Goal: Task Accomplishment & Management: Manage account settings

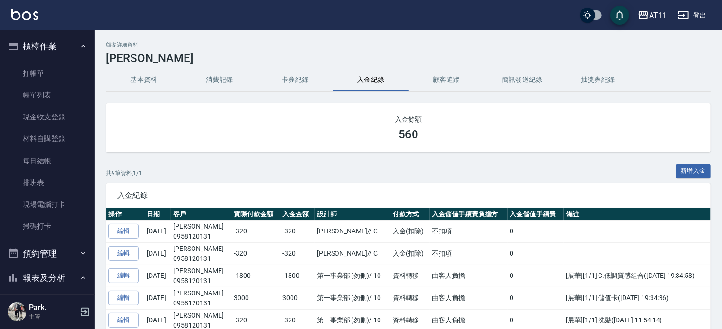
scroll to position [265, 0]
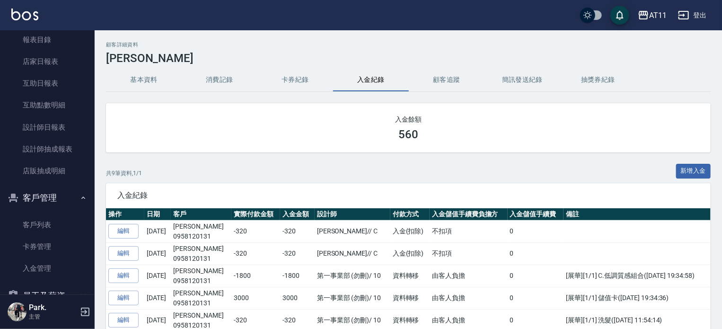
click at [686, 170] on button "新增入金" at bounding box center [693, 171] width 35 height 15
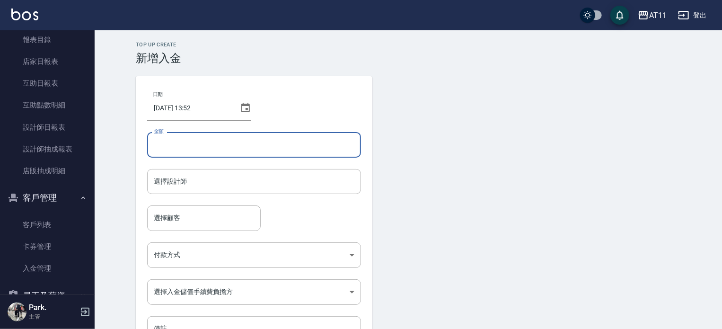
click at [197, 146] on input "金額" at bounding box center [254, 145] width 214 height 26
type input "-320"
click at [161, 186] on input "選擇設計師" at bounding box center [253, 181] width 205 height 17
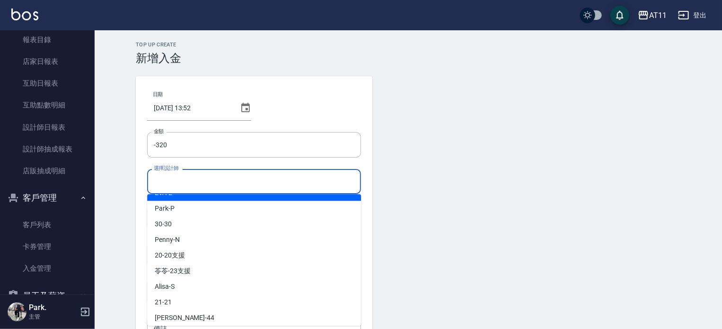
scroll to position [141, 0]
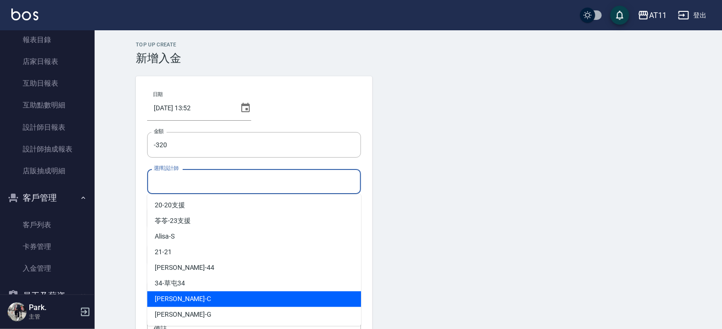
click at [217, 307] on div "[PERSON_NAME]" at bounding box center [254, 315] width 214 height 16
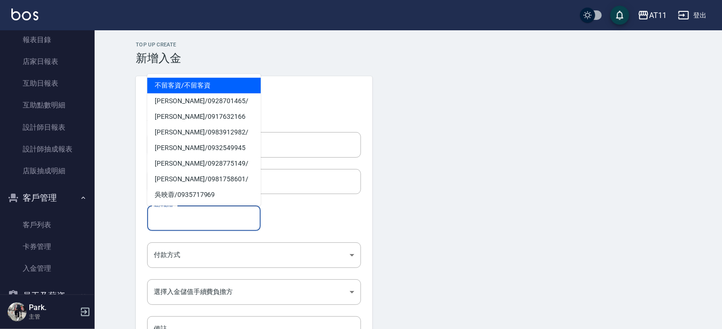
click at [191, 222] on input "選擇顧客" at bounding box center [203, 218] width 105 height 17
click at [272, 223] on div "選擇顧客 選擇顧客" at bounding box center [254, 217] width 214 height 25
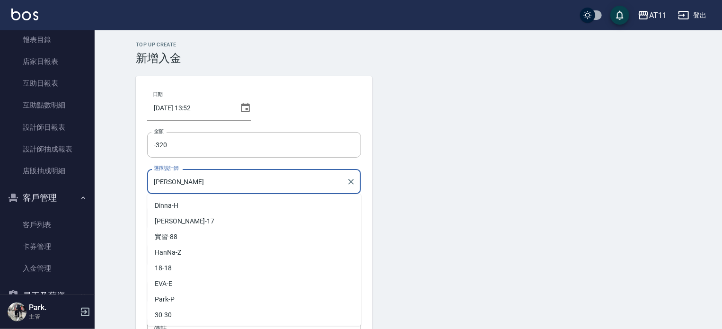
click at [187, 188] on input "[PERSON_NAME]" at bounding box center [246, 181] width 191 height 17
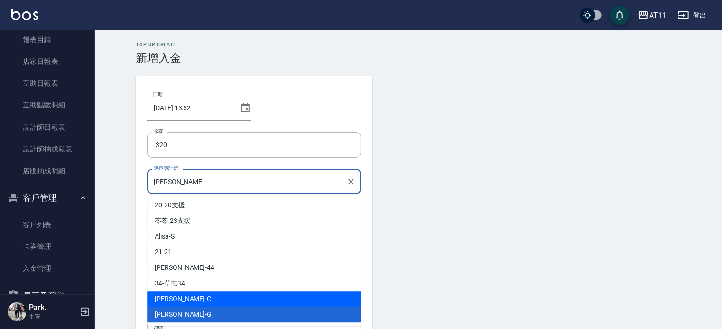
click at [179, 297] on span "[PERSON_NAME]" at bounding box center [183, 299] width 56 height 10
type input "[PERSON_NAME]"
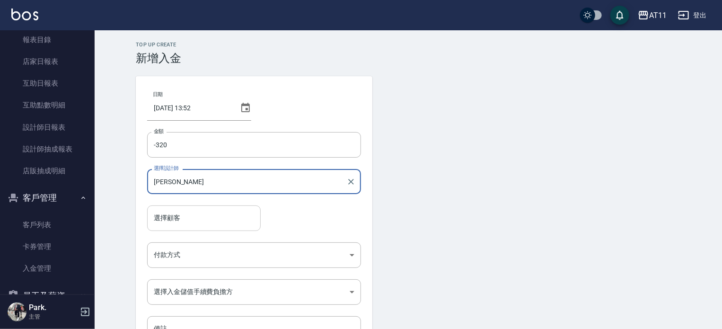
click at [177, 218] on input "選擇顧客" at bounding box center [203, 218] width 105 height 17
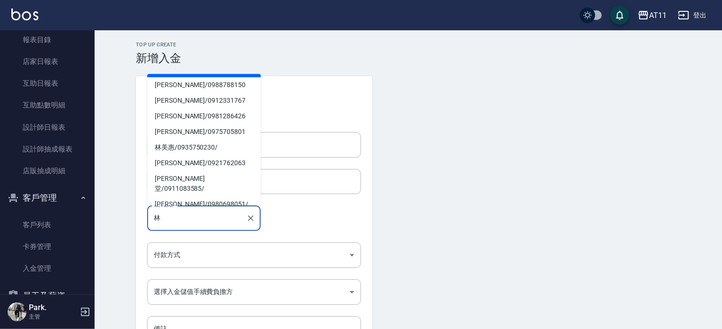
scroll to position [95, 0]
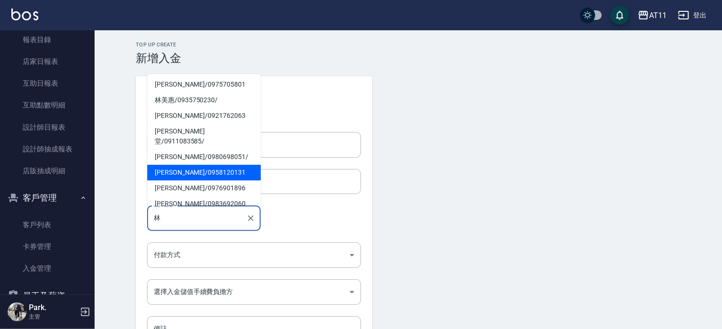
click at [200, 165] on span "[PERSON_NAME]/ 0958120131" at bounding box center [204, 173] width 114 height 16
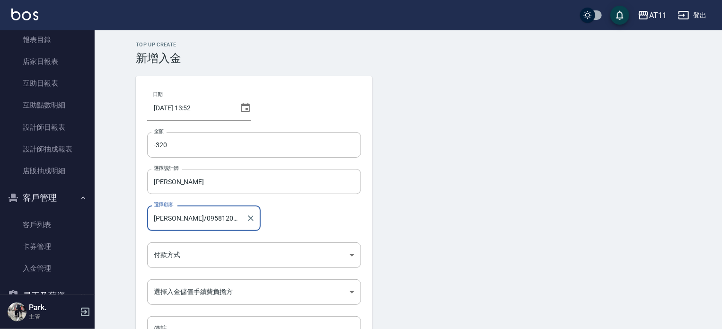
type input "[PERSON_NAME]/0958120131"
click at [17, 19] on img at bounding box center [24, 15] width 27 height 12
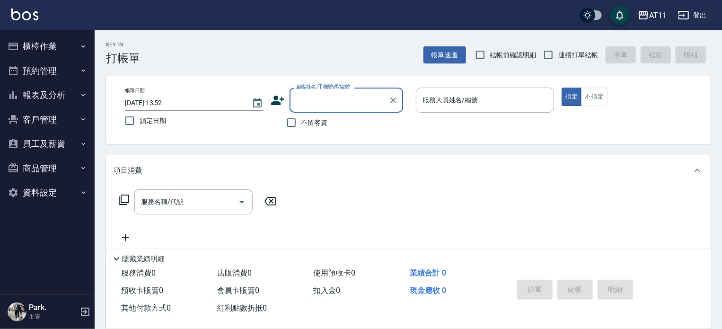
click at [28, 109] on button "客戶管理" at bounding box center [47, 119] width 87 height 25
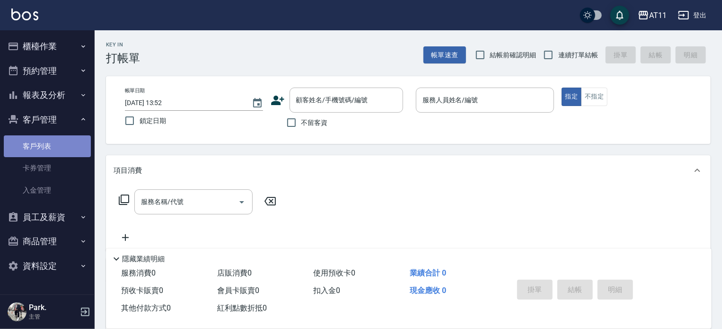
click at [47, 146] on link "客戶列表" at bounding box center [47, 146] width 87 height 22
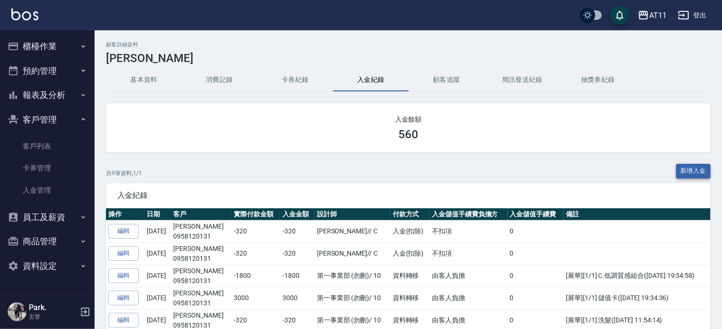
click at [697, 170] on button "新增入金" at bounding box center [693, 171] width 35 height 15
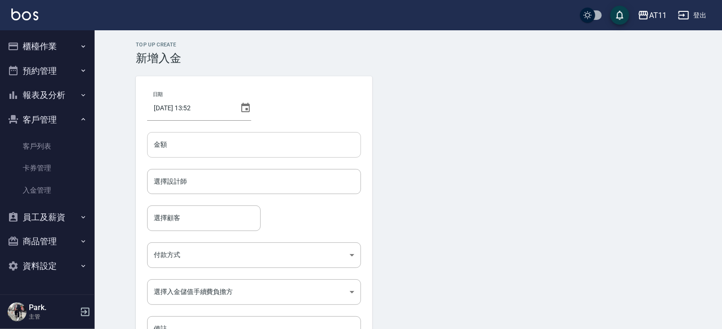
click at [157, 140] on input "金額" at bounding box center [254, 145] width 214 height 26
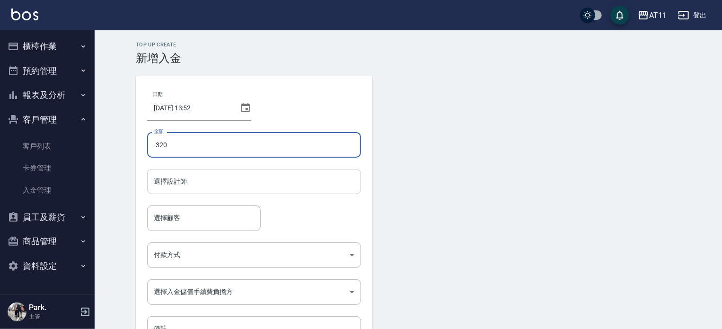
type input "-320"
click at [163, 179] on input "選擇設計師" at bounding box center [253, 181] width 205 height 17
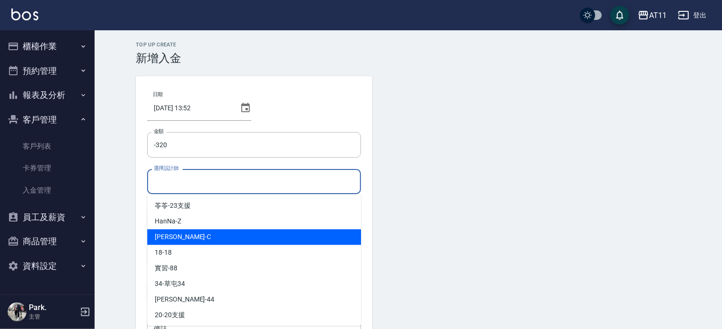
click at [197, 233] on div "[PERSON_NAME]" at bounding box center [254, 237] width 214 height 16
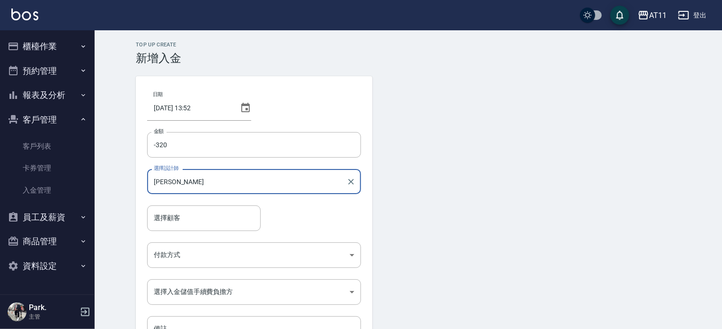
type input "[PERSON_NAME]"
click at [187, 215] on input "選擇顧客" at bounding box center [203, 218] width 105 height 17
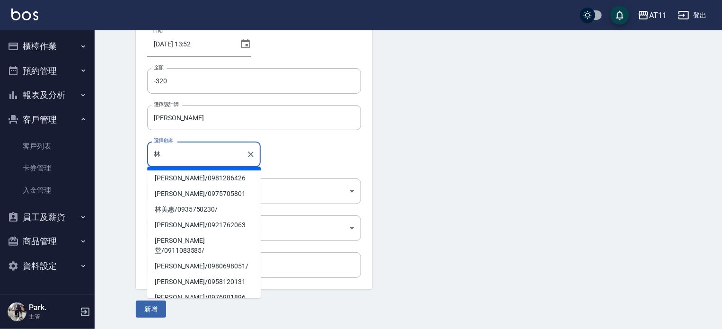
scroll to position [95, 0]
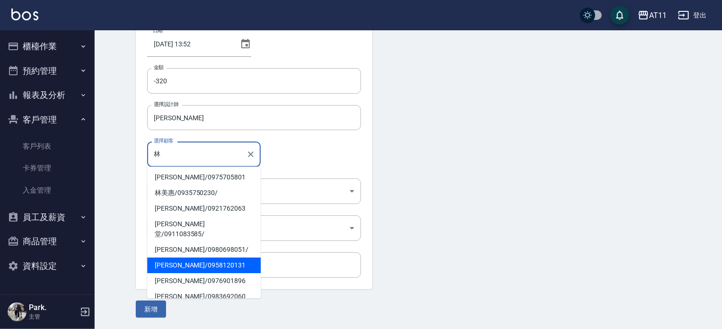
click at [181, 258] on span "[PERSON_NAME]/ 0958120131" at bounding box center [204, 266] width 114 height 16
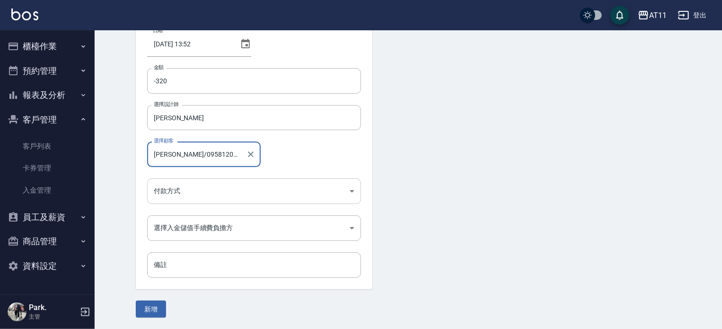
type input "[PERSON_NAME]/0958120131"
click at [184, 180] on body "AT11 登出 櫃檯作業 打帳單 帳單列表 現金收支登錄 材料自購登錄 每日結帳 排班表 現場電腦打卡 掃碼打卡 預約管理 預約管理 單日預約紀錄 單週預約紀…" at bounding box center [361, 132] width 722 height 393
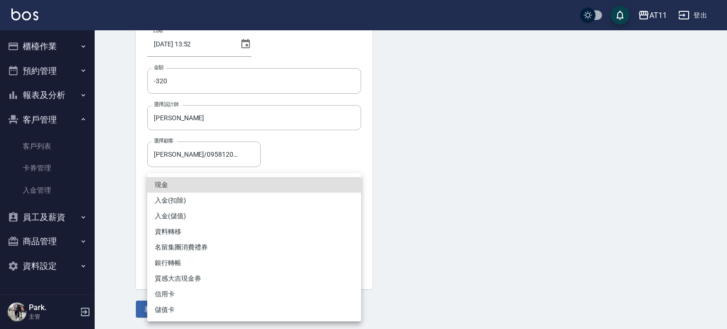
click at [194, 198] on li "入金(扣除)" at bounding box center [254, 201] width 214 height 16
type input "入金(扣除)"
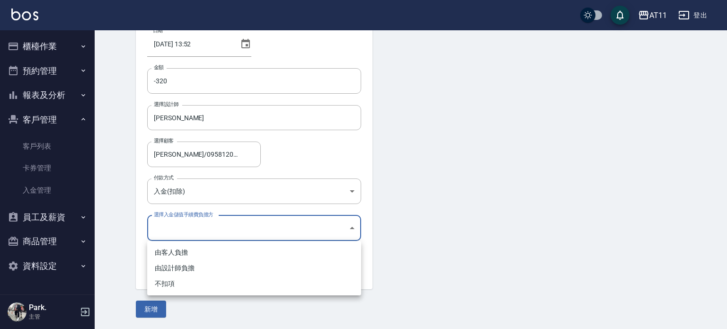
click at [192, 225] on body "AT11 登出 櫃檯作業 打帳單 帳單列表 現金收支登錄 材料自購登錄 每日結帳 排班表 現場電腦打卡 掃碼打卡 預約管理 預約管理 單日預約紀錄 單週預約紀…" at bounding box center [363, 132] width 727 height 393
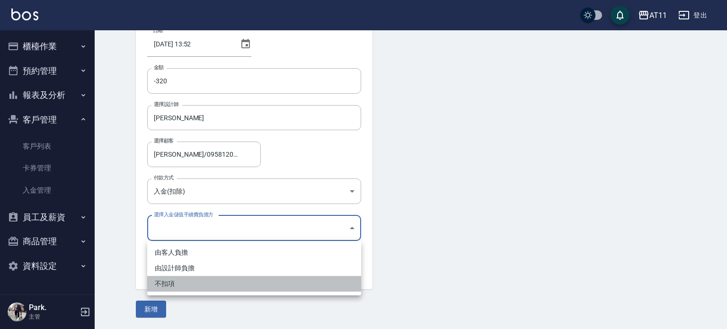
click at [170, 290] on li "不扣項" at bounding box center [254, 284] width 214 height 16
type input "WITHOUTHANDLINGFEE"
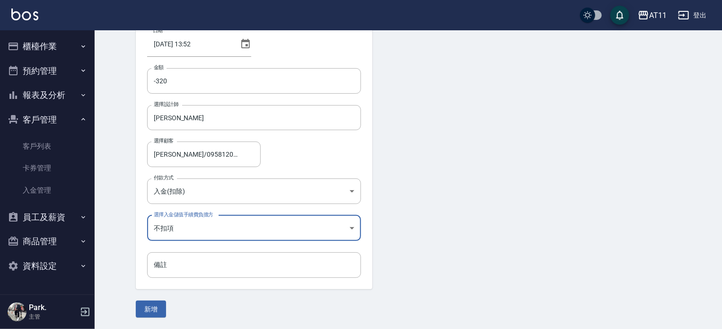
click at [146, 312] on button "新增" at bounding box center [151, 310] width 30 height 18
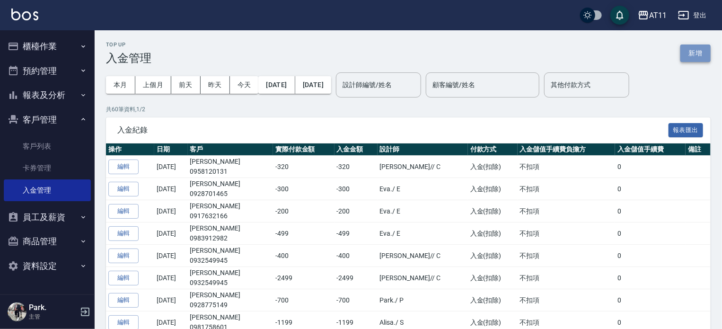
click at [687, 60] on button "新增" at bounding box center [696, 53] width 30 height 18
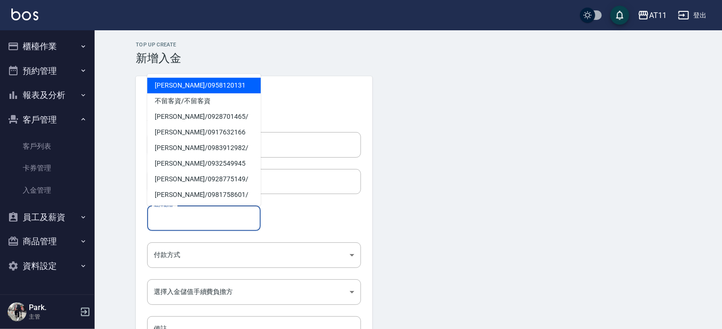
click at [205, 225] on input "選擇顧客" at bounding box center [203, 218] width 105 height 17
type input "科"
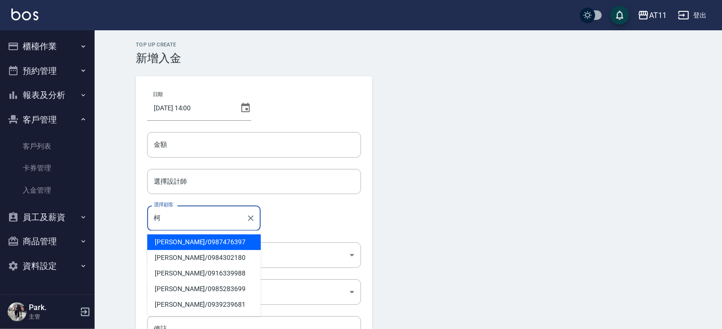
click at [169, 240] on span "[PERSON_NAME]/ 0987476397" at bounding box center [204, 242] width 114 height 16
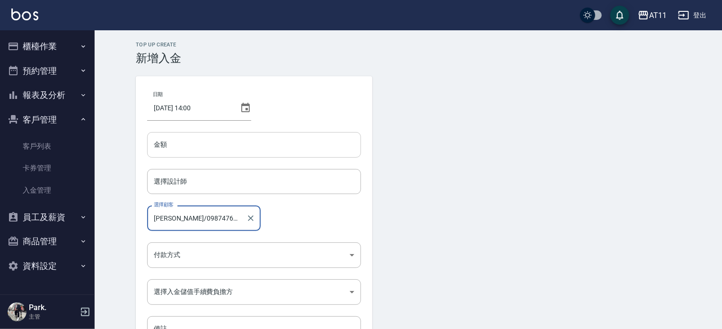
type input "[PERSON_NAME]/0987476397"
click at [199, 144] on input "金額" at bounding box center [254, 145] width 214 height 26
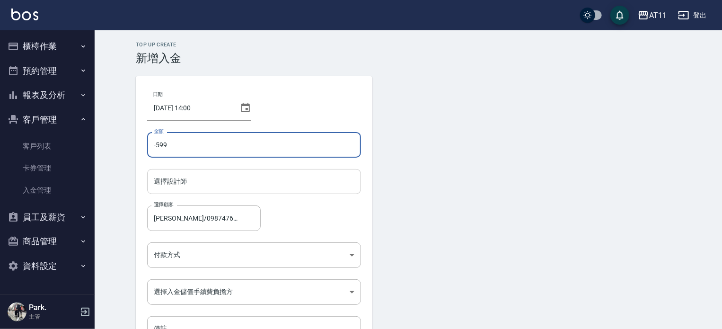
type input "-599"
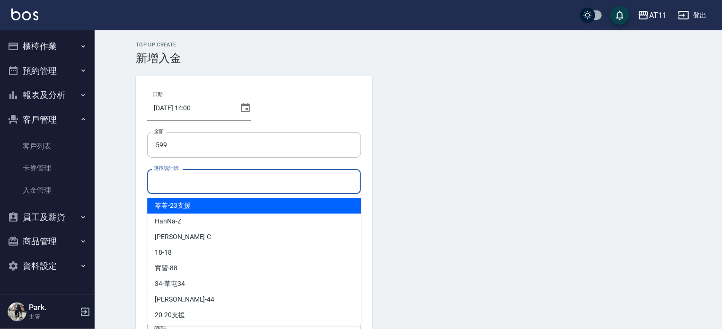
click at [208, 179] on input "選擇設計師" at bounding box center [253, 181] width 205 height 17
type input "ㄋ"
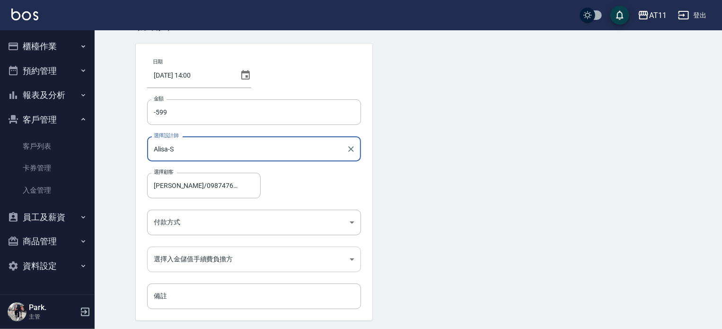
scroll to position [47, 0]
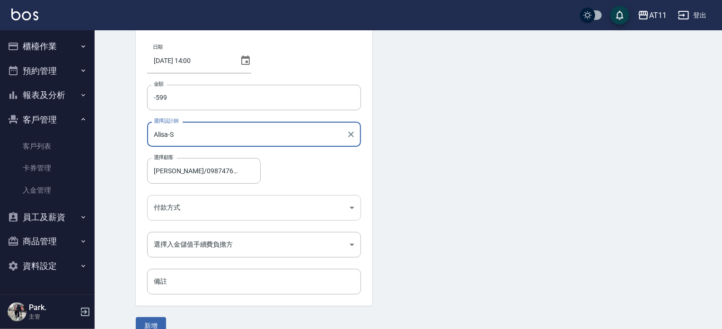
type input "Alisa-S"
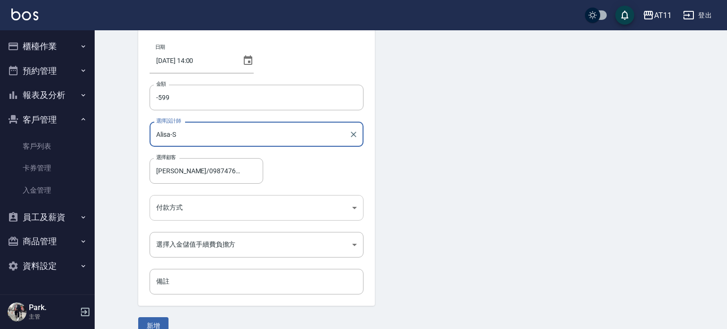
click at [204, 207] on body "AT11 登出 櫃檯作業 打帳單 帳單列表 現金收支登錄 材料自購登錄 每日結帳 排班表 現場電腦打卡 掃碼打卡 預約管理 預約管理 單日預約紀錄 單週預約紀…" at bounding box center [363, 149] width 727 height 393
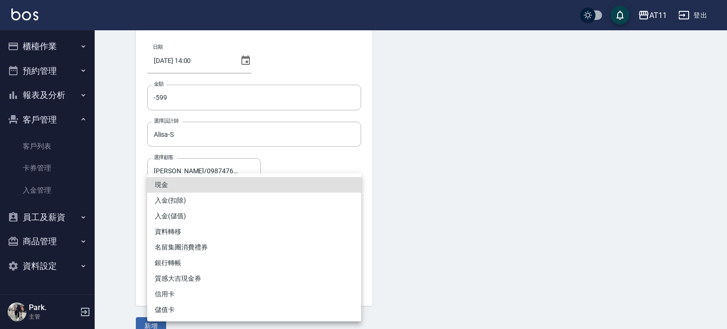
click at [207, 205] on li "入金(扣除)" at bounding box center [254, 201] width 214 height 16
type input "入金(扣除)"
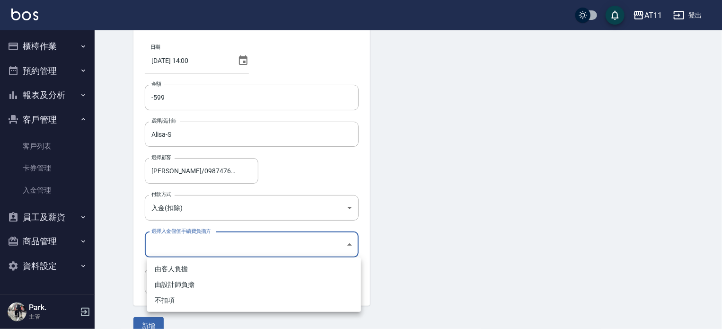
click at [218, 246] on body "AT11 登出 櫃檯作業 打帳單 帳單列表 現金收支登錄 材料自購登錄 每日結帳 排班表 現場電腦打卡 掃碼打卡 預約管理 預約管理 單日預約紀錄 單週預約紀…" at bounding box center [361, 149] width 722 height 393
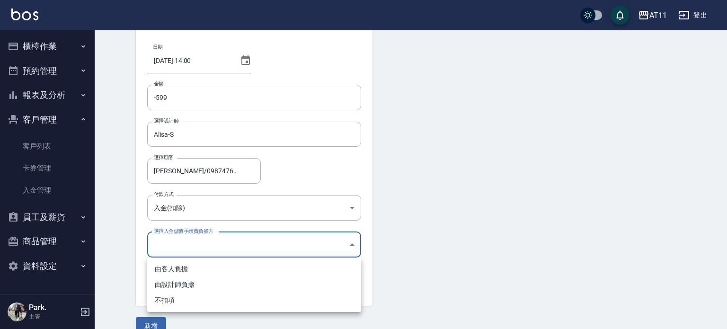
click at [217, 299] on li "不扣項" at bounding box center [254, 301] width 214 height 16
type input "WITHOUTHANDLINGFEE"
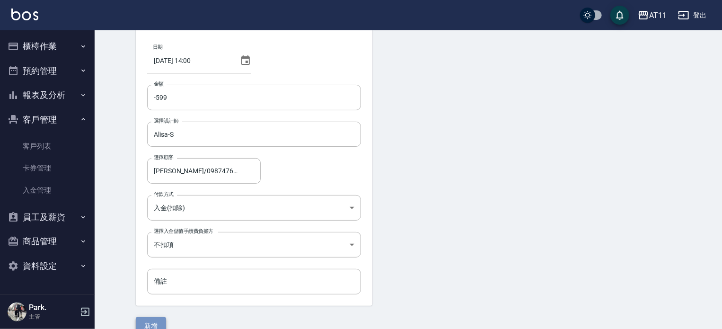
click at [154, 322] on button "新增" at bounding box center [151, 326] width 30 height 18
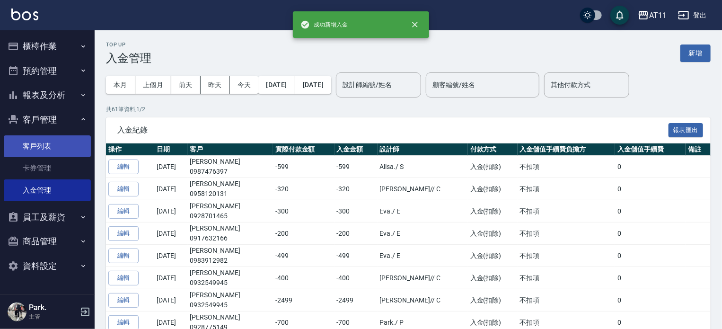
click at [43, 147] on link "客戶列表" at bounding box center [47, 146] width 87 height 22
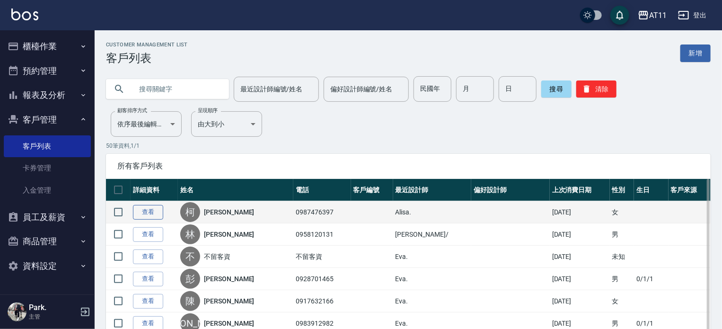
click at [152, 212] on link "查看" at bounding box center [148, 212] width 30 height 15
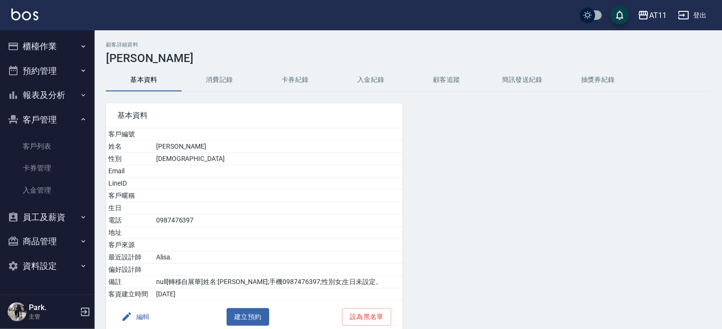
drag, startPoint x: 369, startPoint y: 81, endPoint x: 348, endPoint y: 83, distance: 20.9
click at [369, 81] on button "入金紀錄" at bounding box center [371, 80] width 76 height 23
